Goal: Information Seeking & Learning: Learn about a topic

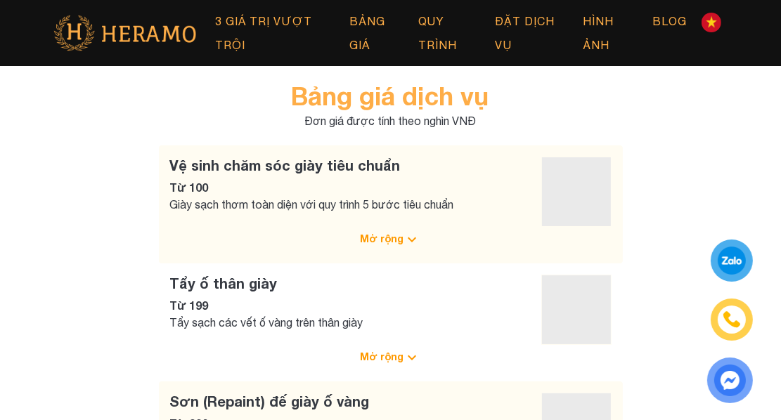
click at [367, 240] on p "Mở rộng" at bounding box center [383, 238] width 44 height 15
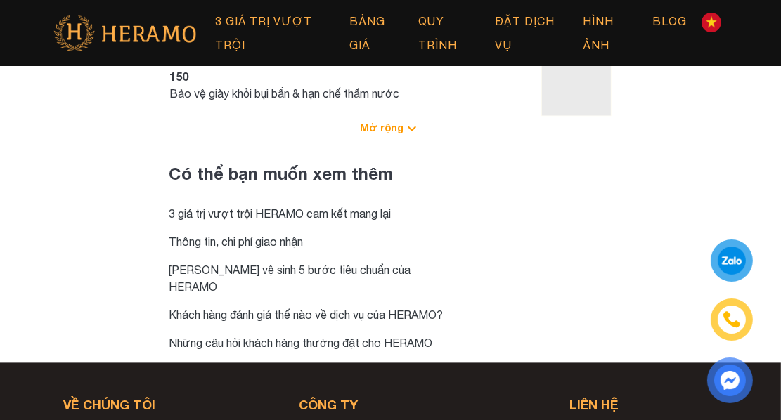
scroll to position [2018, 0]
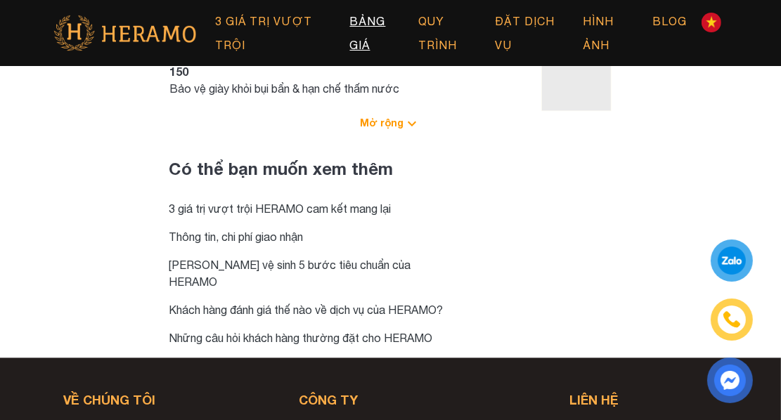
click at [364, 15] on link "Bảng giá" at bounding box center [377, 33] width 69 height 55
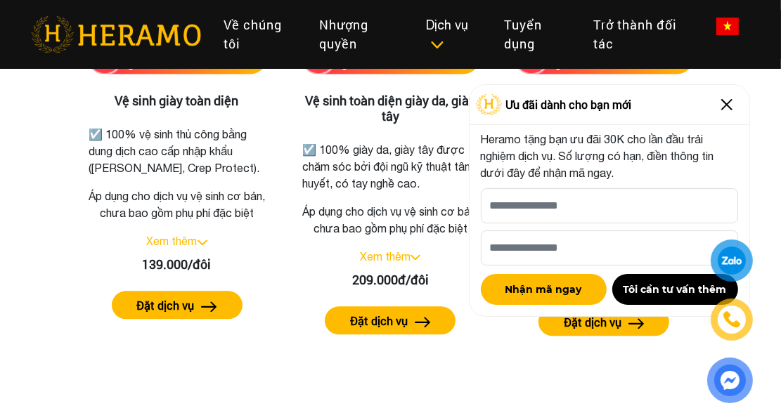
scroll to position [1894, 0]
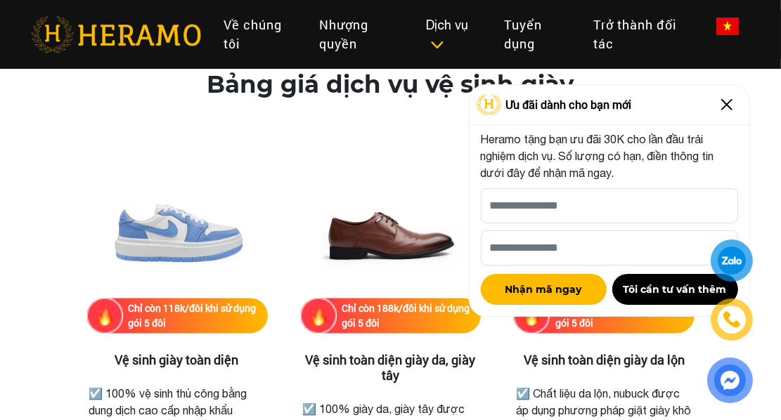
click at [723, 103] on img at bounding box center [726, 104] width 22 height 22
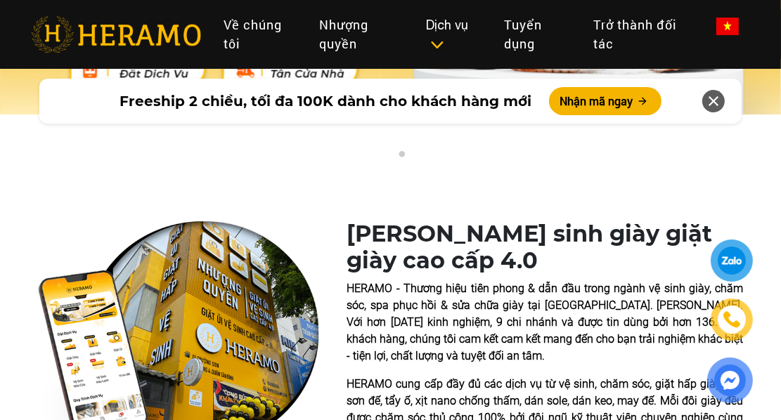
scroll to position [0, 0]
